Goal: Task Accomplishment & Management: Complete application form

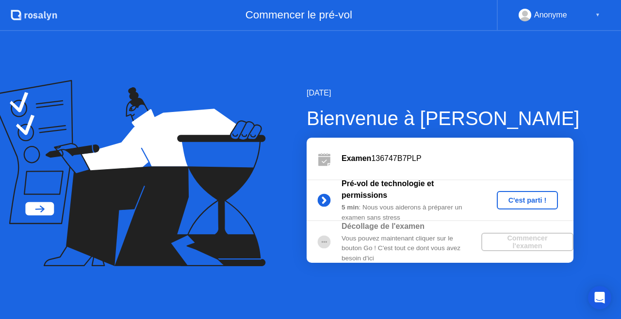
click at [515, 204] on div "C'est parti !" at bounding box center [527, 200] width 54 height 8
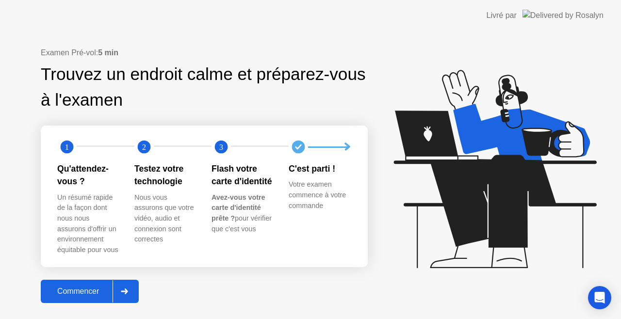
click at [116, 289] on div at bounding box center [123, 291] width 23 height 22
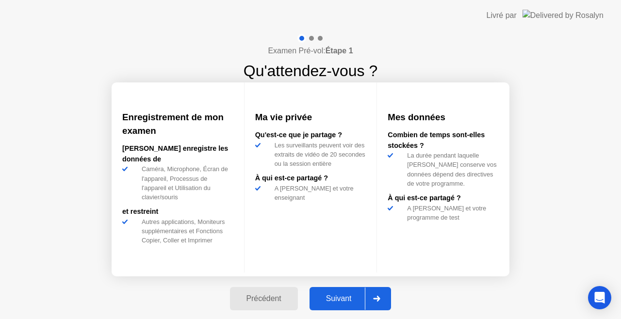
click at [349, 306] on button "Suivant" at bounding box center [350, 298] width 82 height 23
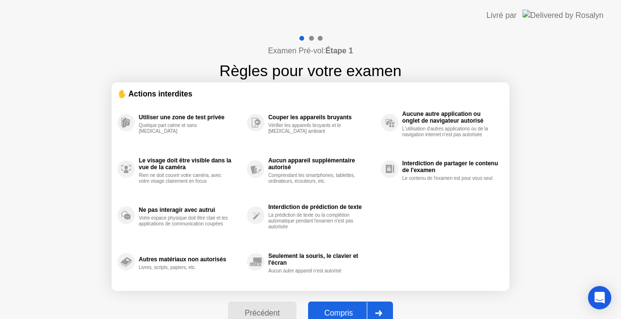
click at [350, 299] on div "Précédent Compris" at bounding box center [310, 313] width 176 height 45
click at [350, 305] on button "Compris" at bounding box center [350, 313] width 85 height 23
select select "Available cameras"
select select "Available speakers"
select select "Available microphones"
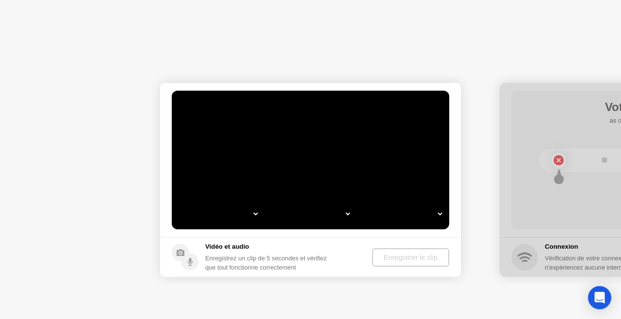
select select "*"
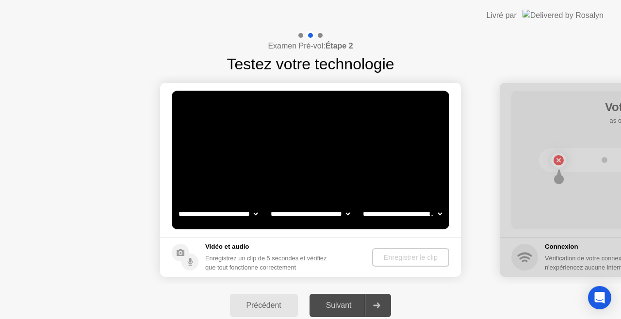
select select "**********"
select select "*******"
click at [410, 255] on div "Enregistrer le clip" at bounding box center [410, 258] width 69 height 8
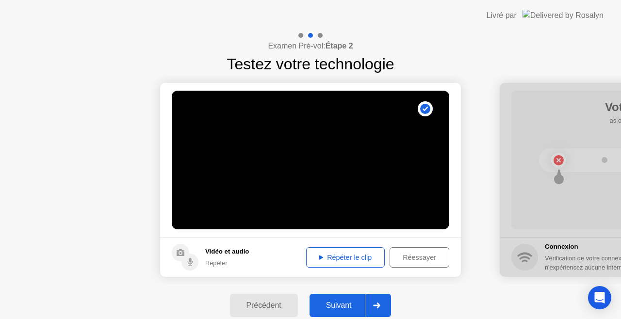
click at [348, 302] on div "Suivant" at bounding box center [338, 305] width 53 height 9
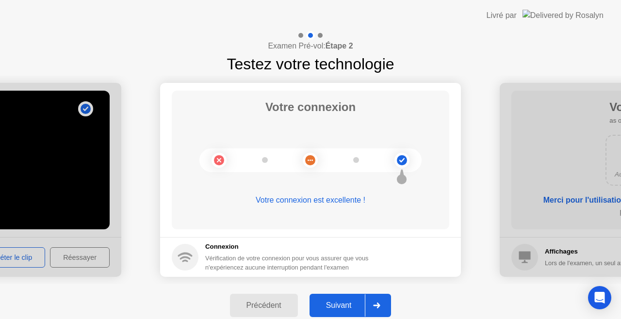
click at [326, 305] on div "Suivant" at bounding box center [338, 305] width 53 height 9
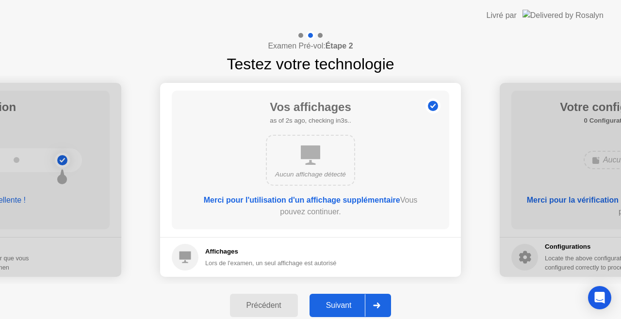
click at [334, 304] on div "Suivant" at bounding box center [338, 305] width 53 height 9
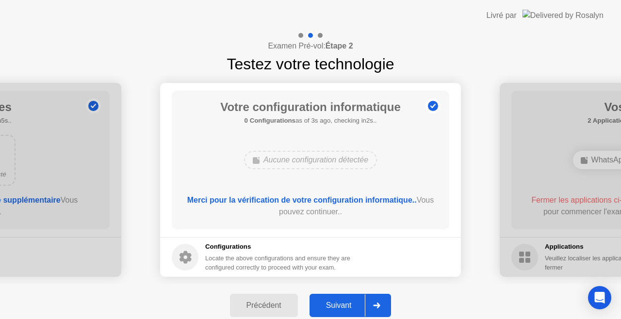
click at [335, 307] on div "Suivant" at bounding box center [338, 305] width 53 height 9
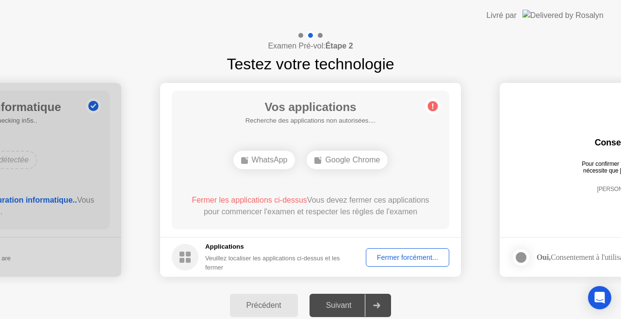
click at [391, 254] on div "Fermer forcément..." at bounding box center [407, 258] width 77 height 8
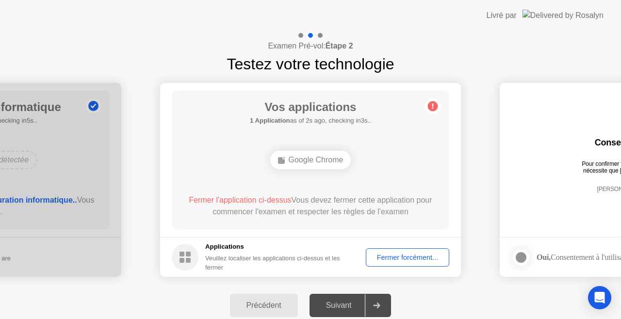
click at [406, 254] on div "Fermer forcément..." at bounding box center [407, 258] width 77 height 8
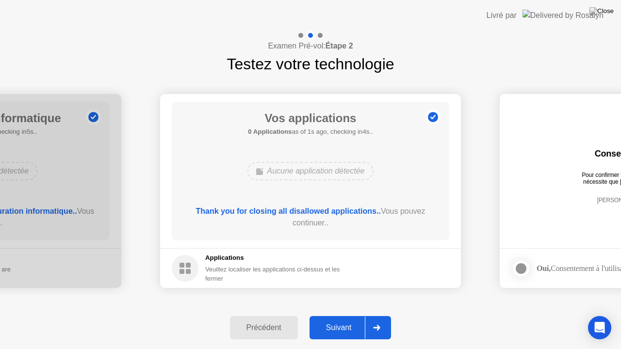
click at [347, 319] on div "Suivant" at bounding box center [338, 327] width 53 height 9
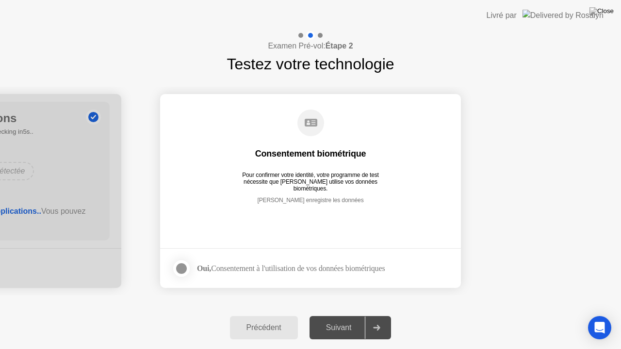
click at [184, 272] on div at bounding box center [182, 269] width 12 height 12
click at [333, 319] on div "Suivant" at bounding box center [338, 327] width 53 height 9
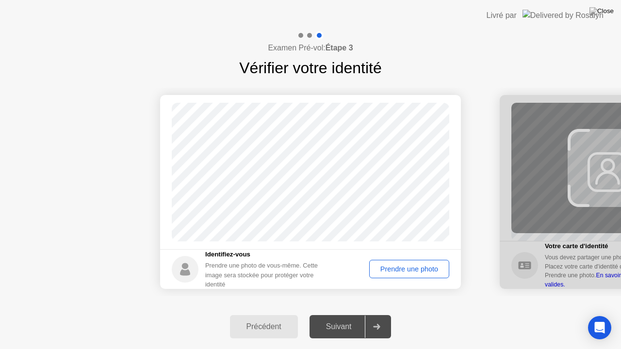
click at [403, 270] on div "Prendre une photo" at bounding box center [408, 269] width 73 height 8
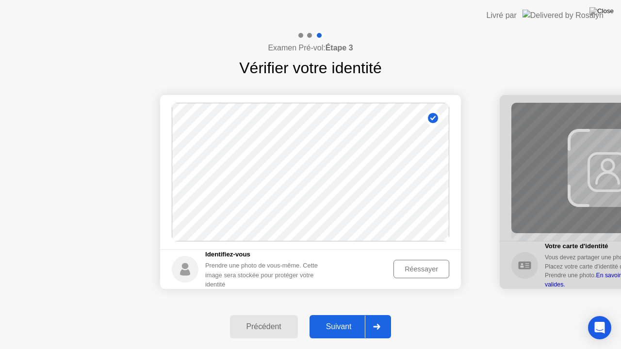
click at [342, 319] on div "Suivant" at bounding box center [338, 326] width 53 height 9
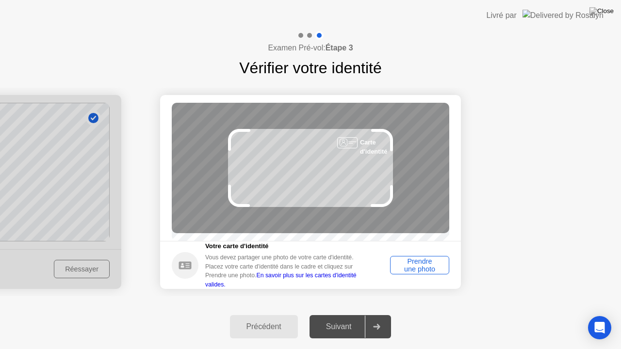
click at [416, 272] on div "Prendre une photo" at bounding box center [419, 265] width 52 height 16
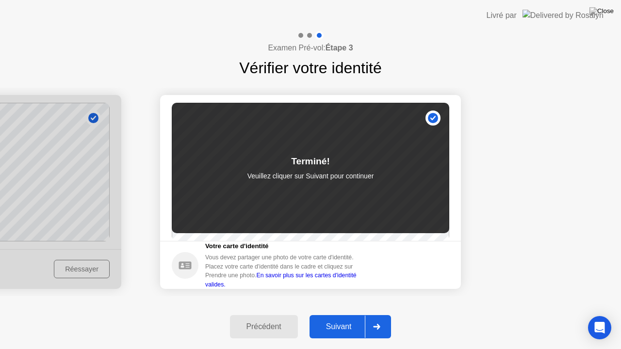
click at [346, 319] on div "Suivant" at bounding box center [338, 326] width 53 height 9
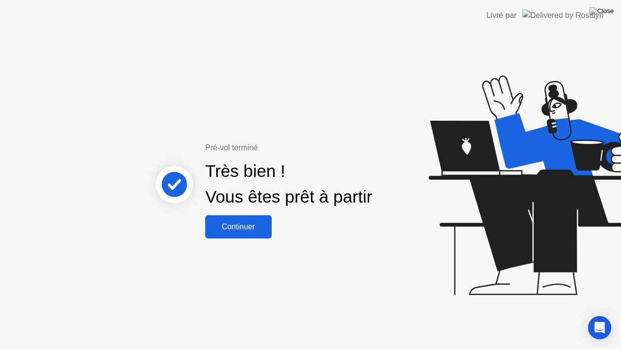
click at [250, 240] on div "Pré-vol terminé Très bien ! Vous êtes prêt à partir Continuer" at bounding box center [310, 190] width 621 height 318
click at [247, 230] on div "Continuer" at bounding box center [238, 227] width 61 height 9
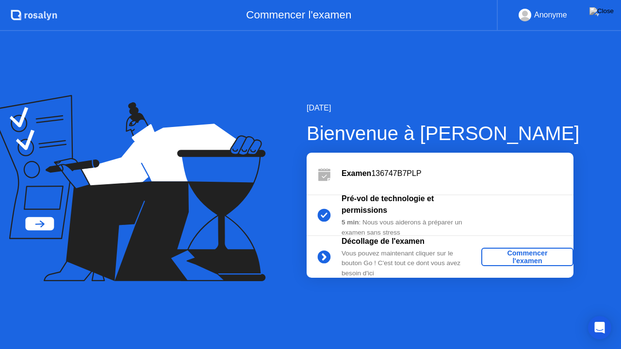
click at [433, 254] on div "Vous pouvez maintenant cliquer sur le bouton Go ! C'est tout ce dont vous avez …" at bounding box center [411, 264] width 140 height 30
click at [519, 259] on div "Commencer l'examen" at bounding box center [527, 257] width 84 height 16
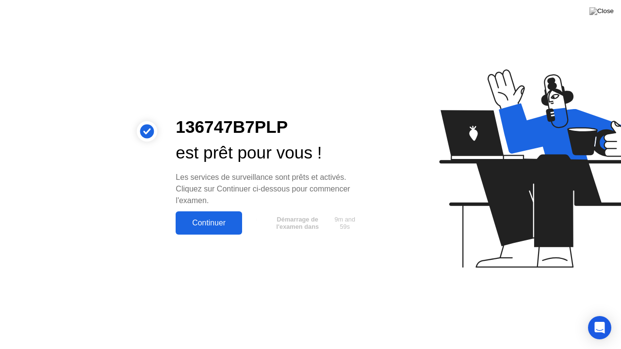
click at [228, 226] on div "Continuer" at bounding box center [208, 223] width 61 height 9
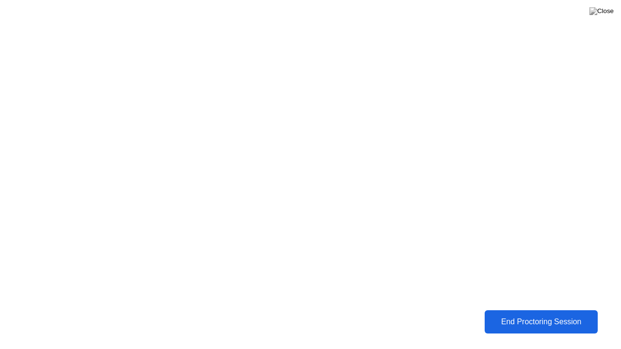
click at [534, 319] on div "End Proctoring Session" at bounding box center [540, 322] width 107 height 9
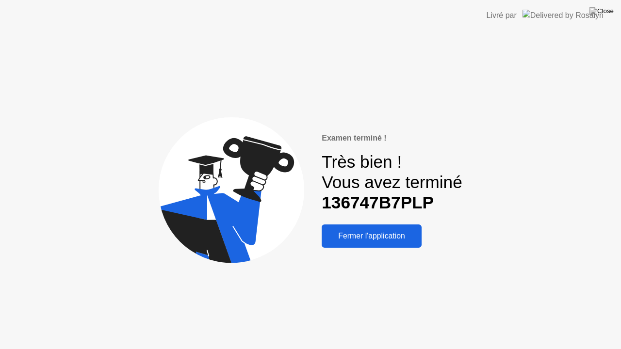
click at [385, 240] on div "Fermer l'application" at bounding box center [371, 236] width 94 height 9
